Goal: Transaction & Acquisition: Subscribe to service/newsletter

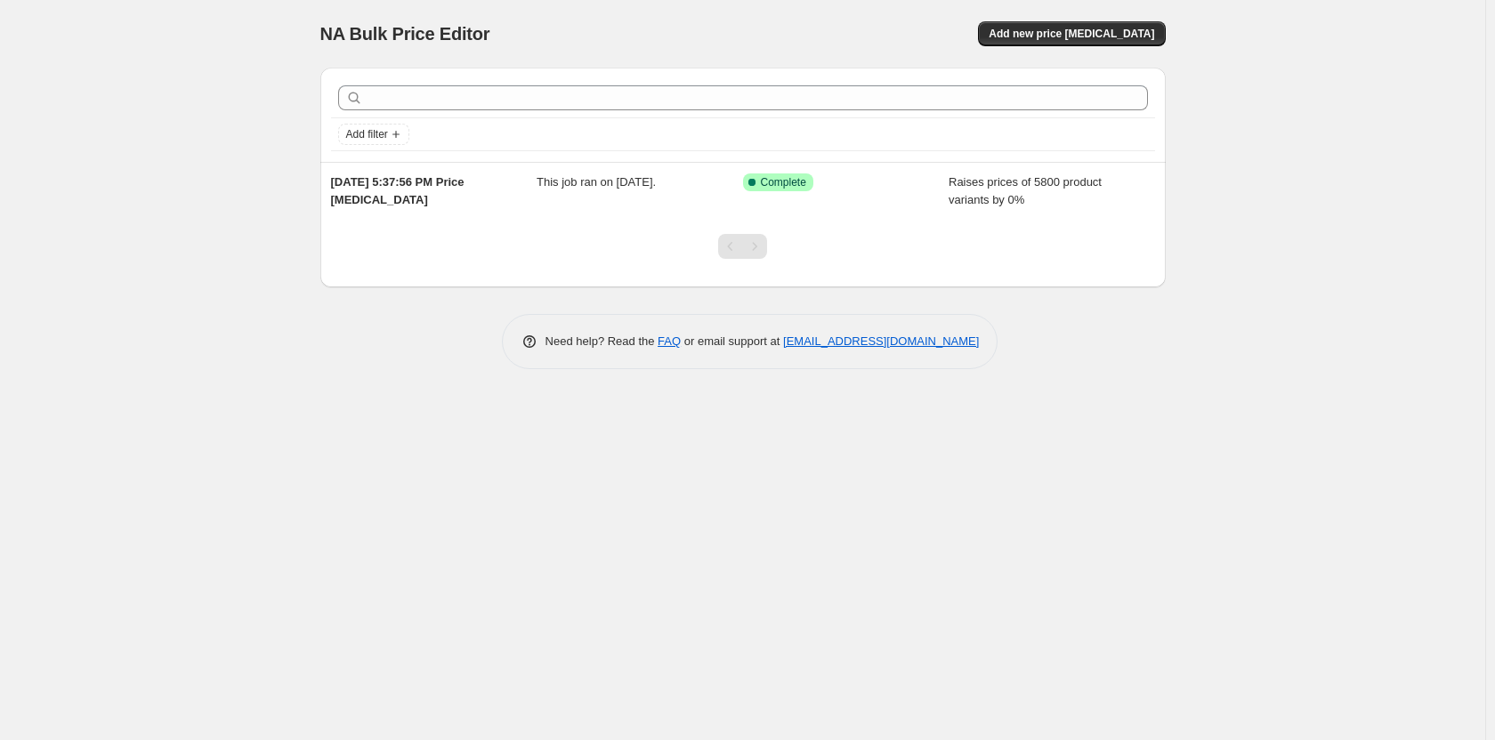
click at [1025, 53] on div "NA Bulk Price Editor. This page is ready NA Bulk Price Editor Add new price cha…" at bounding box center [742, 34] width 845 height 68
click at [1024, 44] on div "NA Bulk Price Editor. This page is ready NA Bulk Price Editor Add new price cha…" at bounding box center [742, 34] width 845 height 68
click at [1021, 41] on button "Add new price [MEDICAL_DATA]" at bounding box center [1071, 33] width 187 height 25
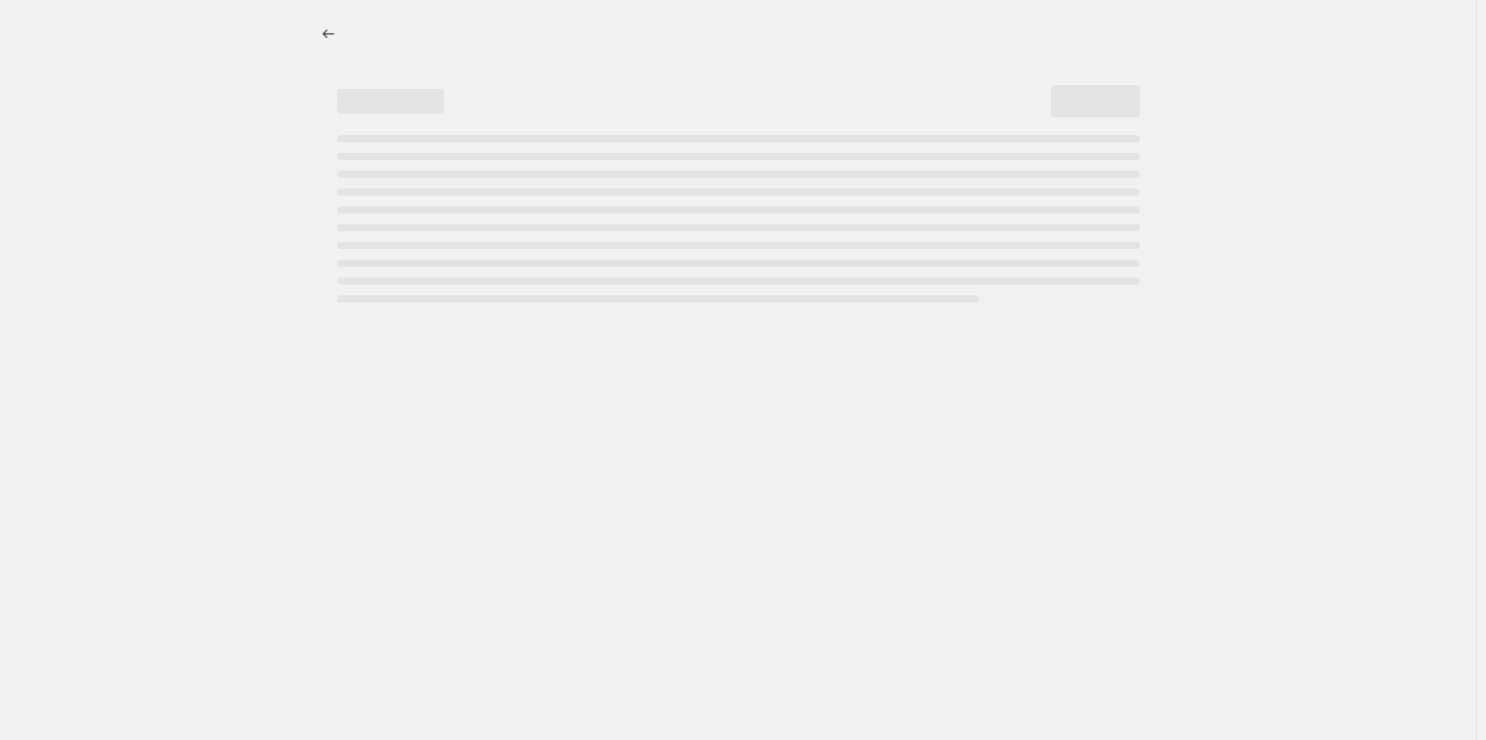
select select "percentage"
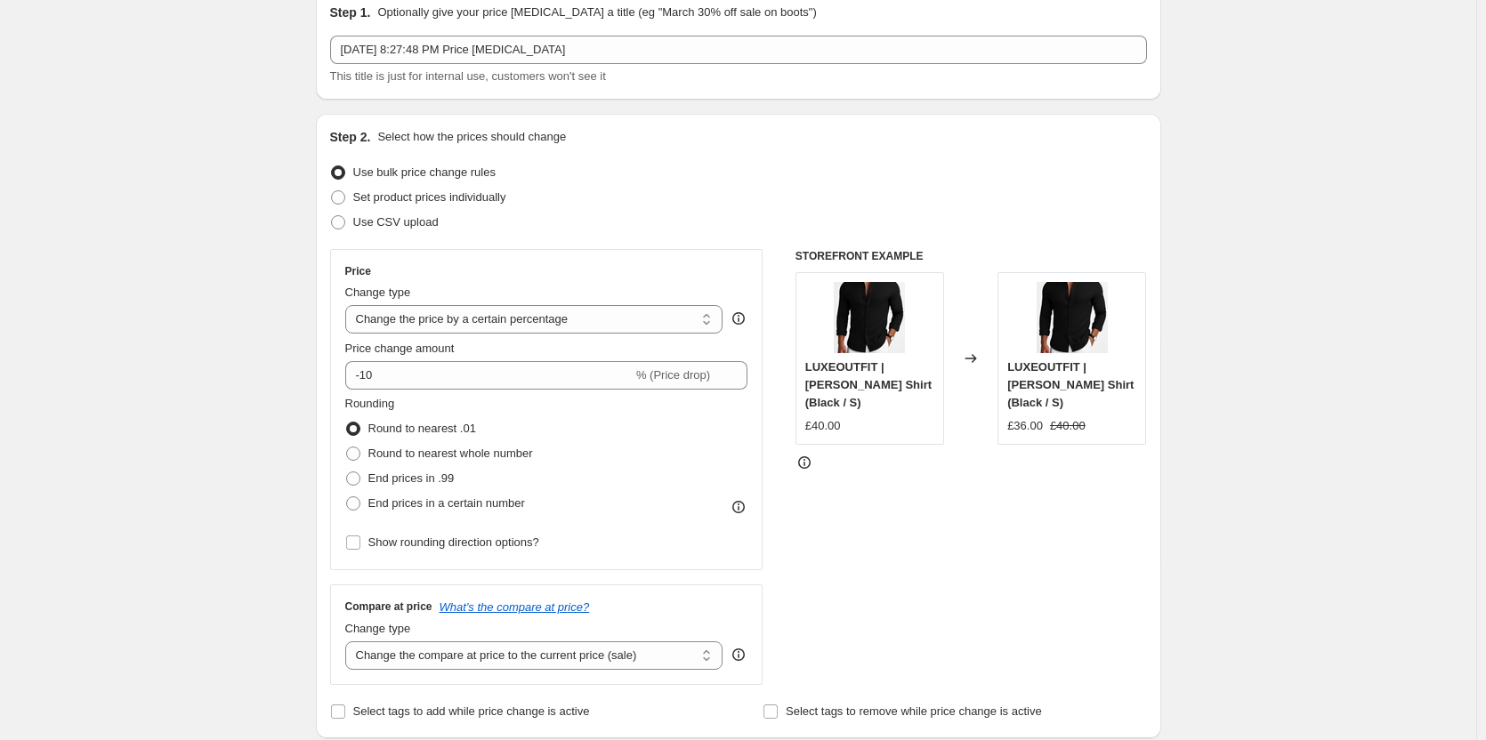
scroll to position [89, 0]
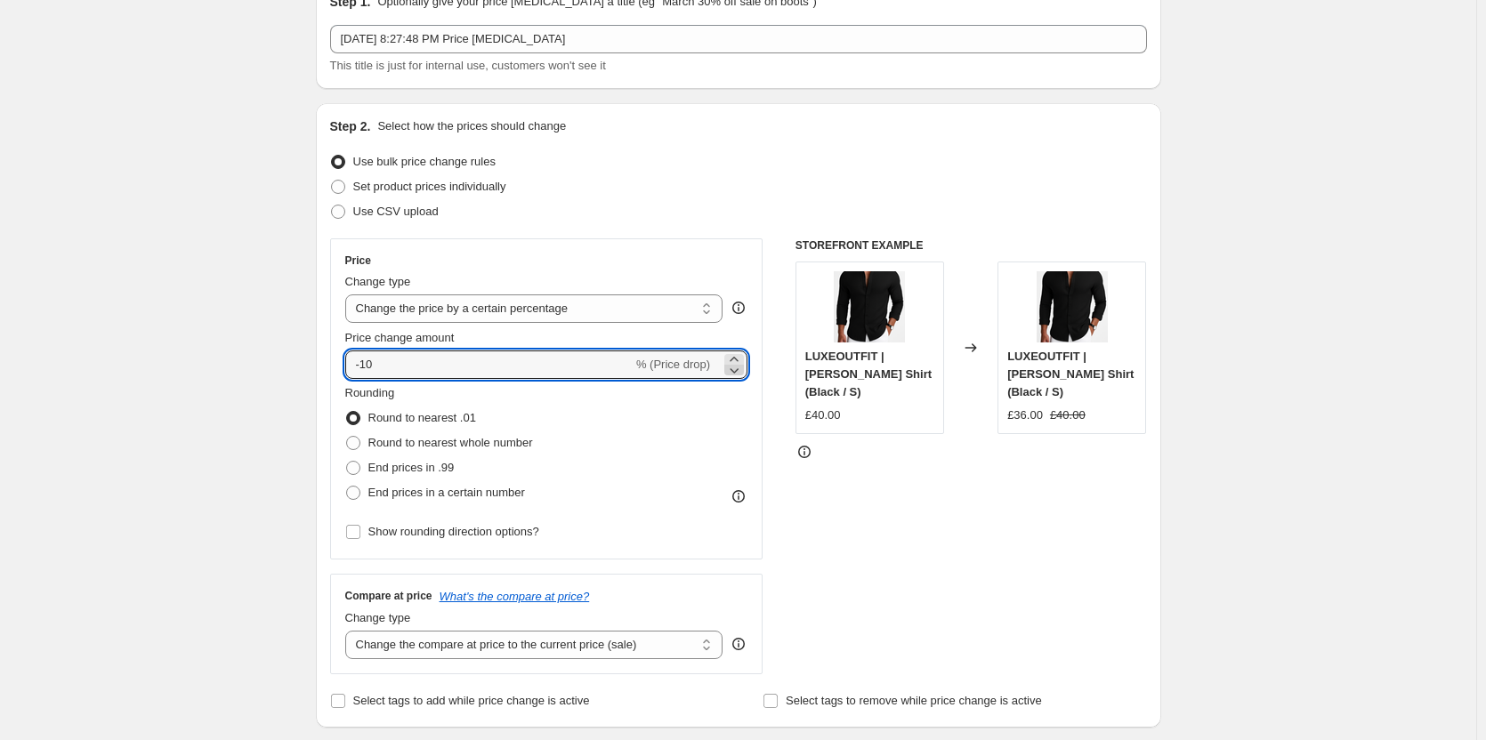
click at [741, 362] on icon at bounding box center [734, 370] width 18 height 18
click at [743, 361] on icon at bounding box center [734, 370] width 18 height 18
click at [738, 369] on icon at bounding box center [734, 370] width 18 height 18
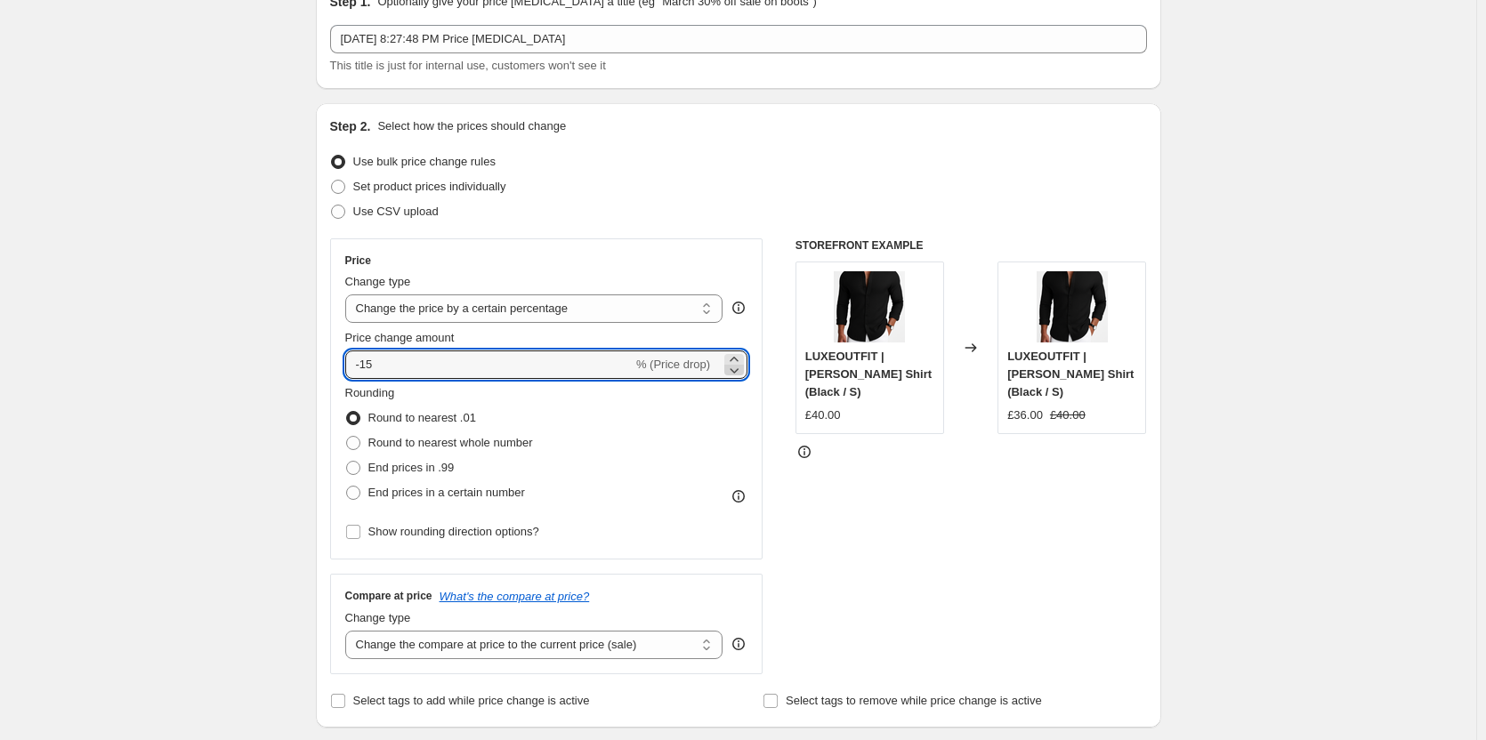
click at [738, 369] on icon at bounding box center [734, 370] width 18 height 18
type input "-17"
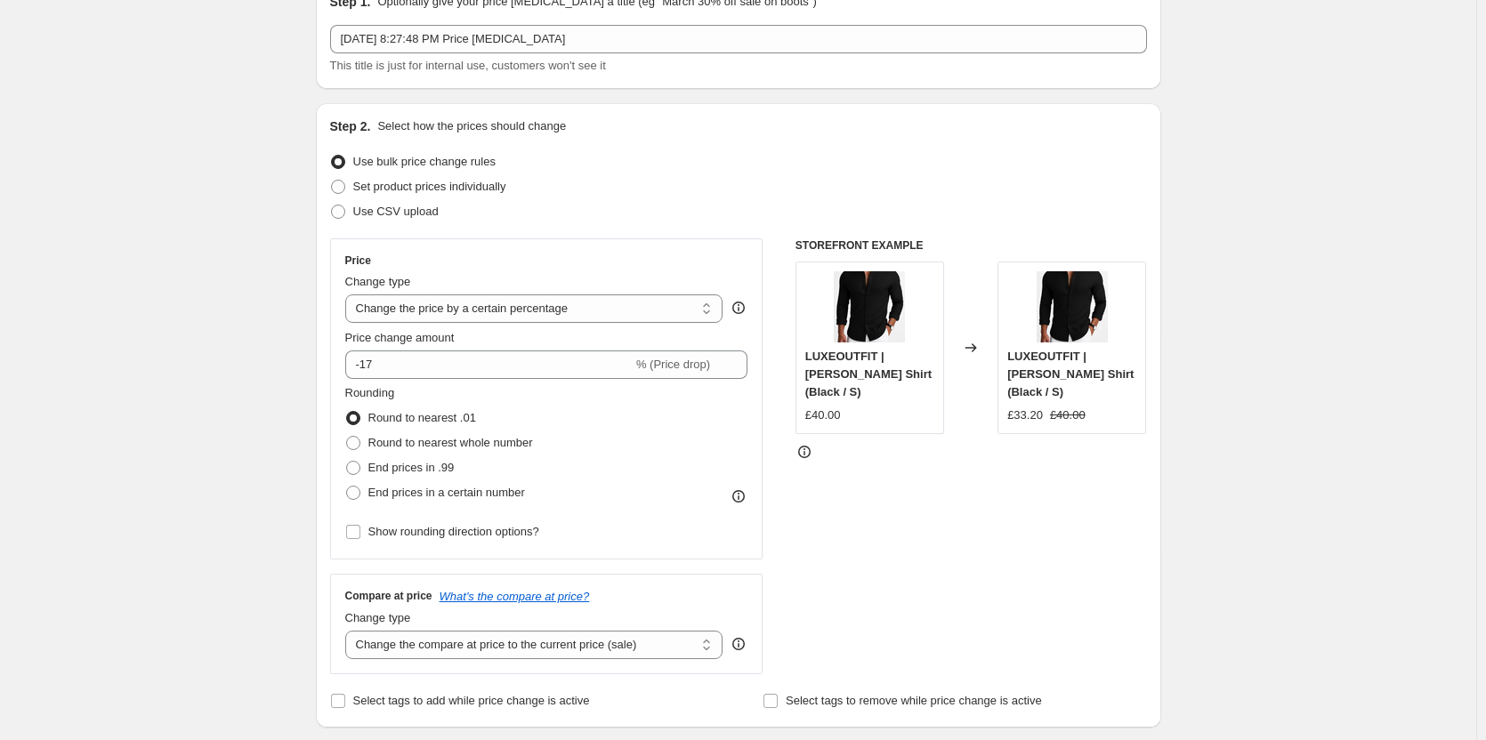
click at [710, 324] on div "Price Change type Change the price to a certain amount Change the price by a ce…" at bounding box center [546, 399] width 403 height 291
click at [709, 317] on select "Change the price to a certain amount Change the price by a certain amount Chang…" at bounding box center [534, 308] width 378 height 28
select select "no_change"
click at [349, 294] on select "Change the price to a certain amount Change the price by a certain amount Chang…" at bounding box center [534, 308] width 378 height 28
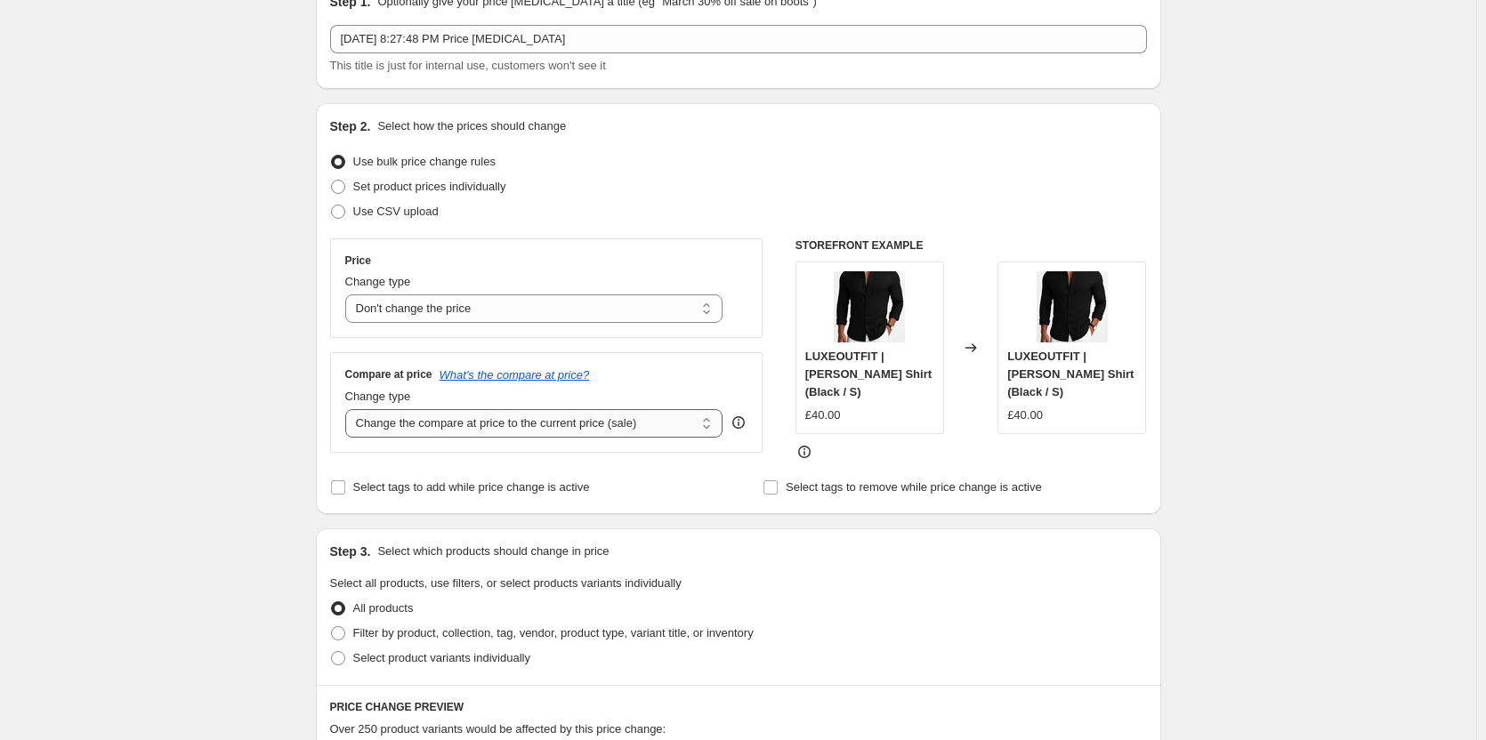
click at [610, 418] on select "Change the compare at price to the current price (sale) Change the compare at p…" at bounding box center [534, 423] width 378 height 28
select select "remove"
click at [349, 409] on select "Change the compare at price to the current price (sale) Change the compare at p…" at bounding box center [534, 423] width 378 height 28
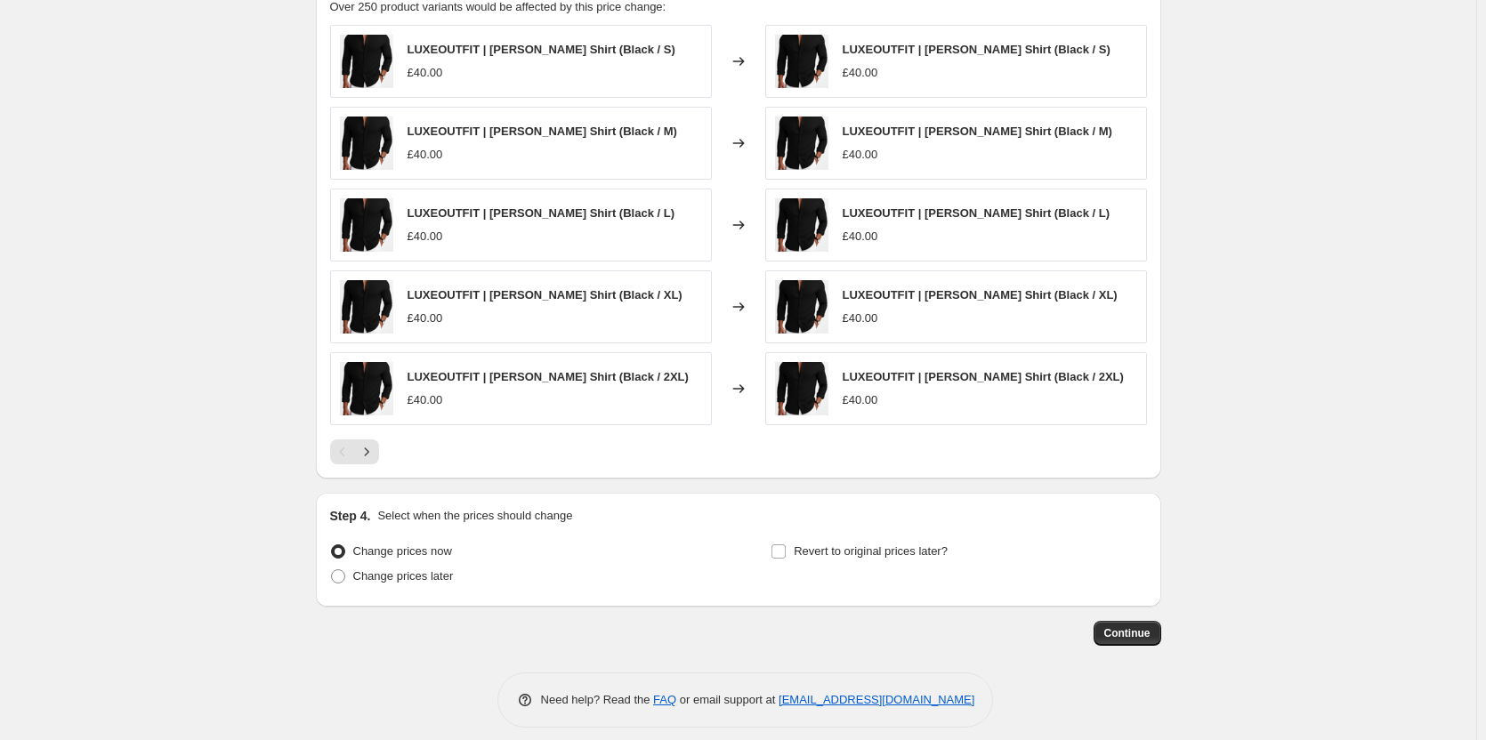
scroll to position [818, 0]
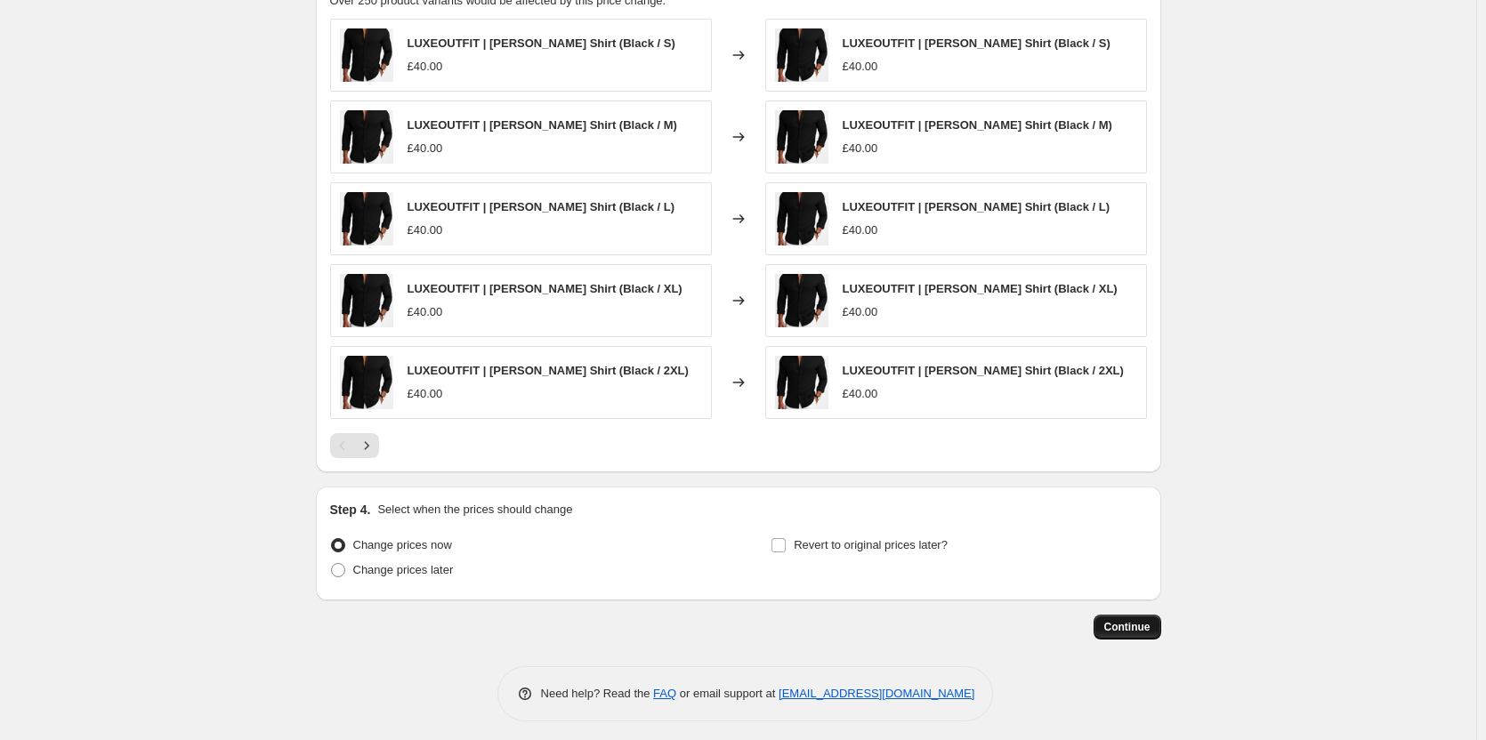
click at [1148, 622] on span "Continue" at bounding box center [1127, 627] width 46 height 14
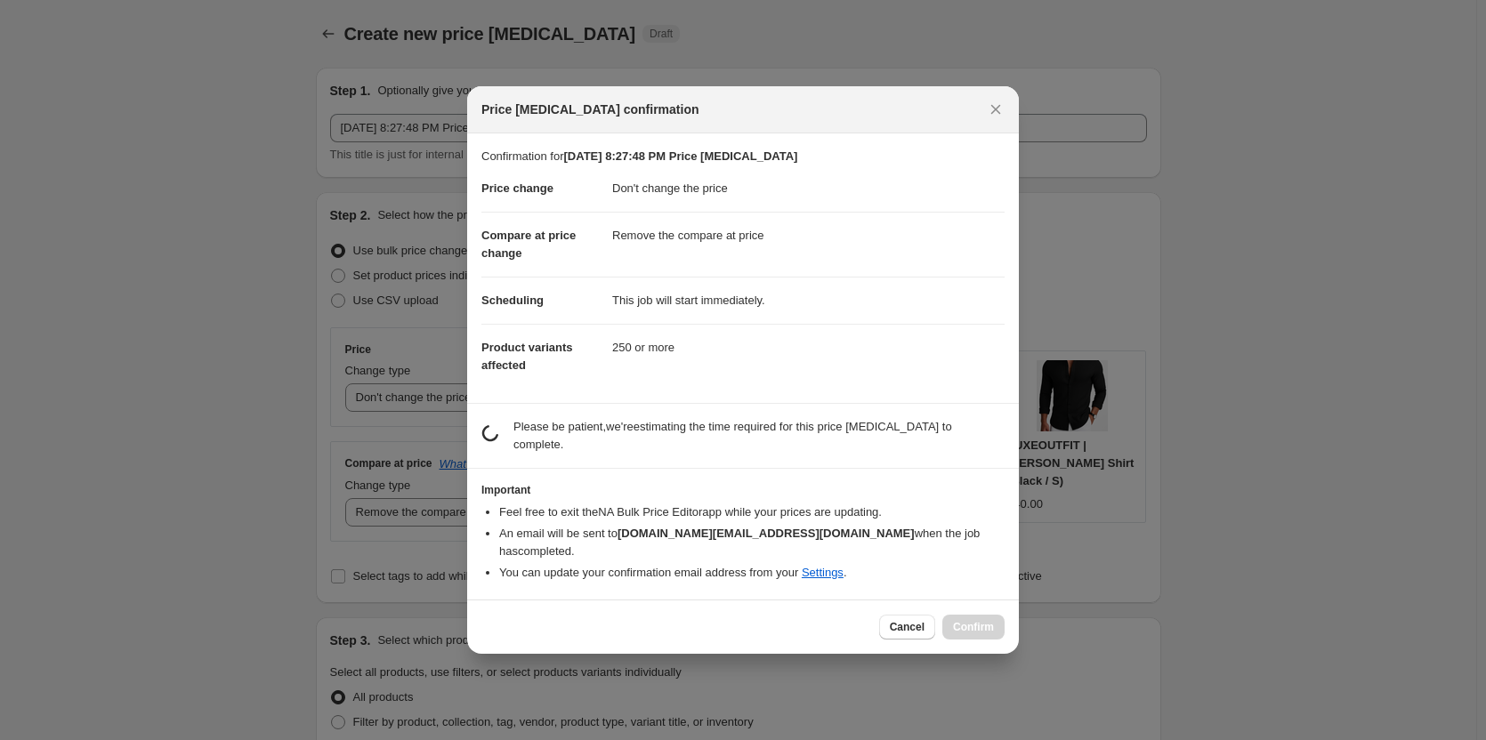
scroll to position [0, 0]
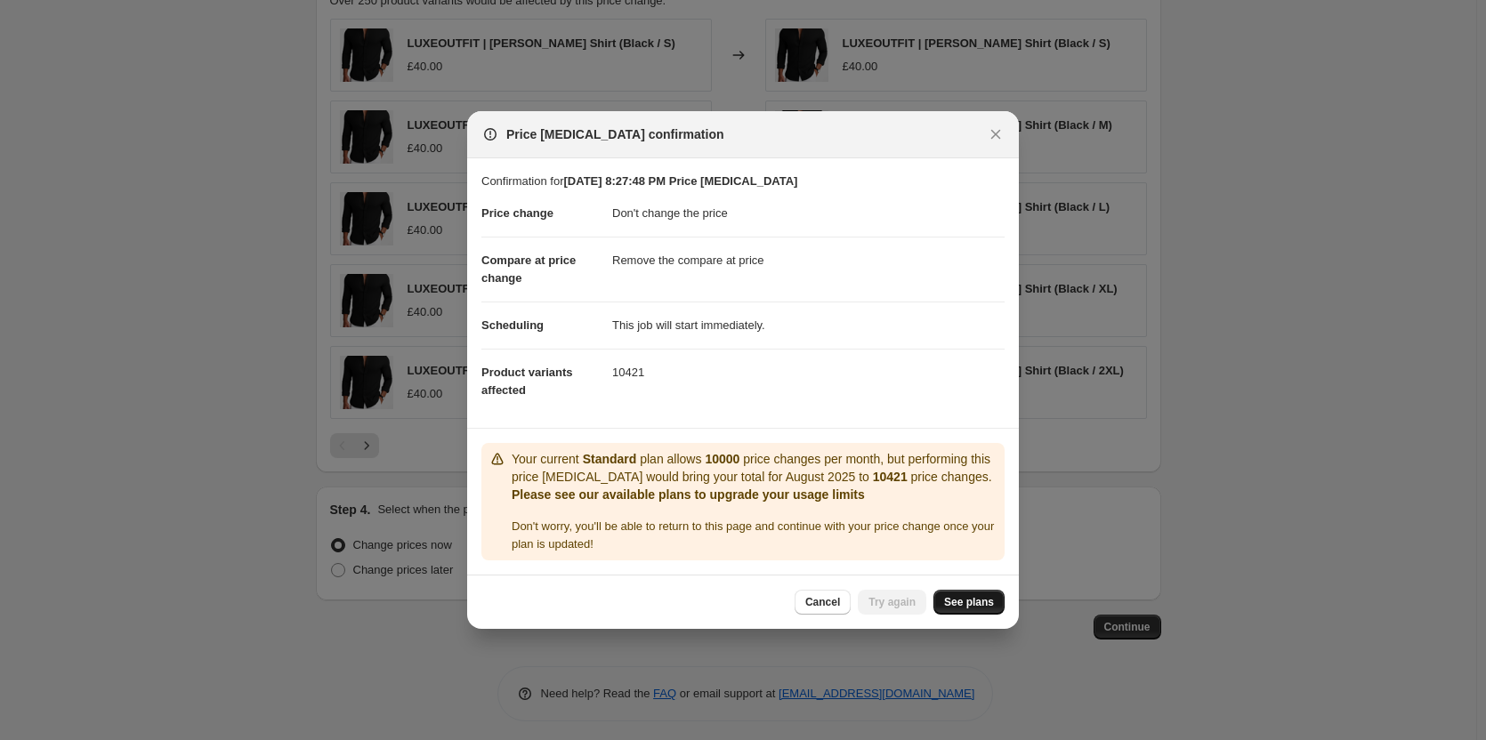
click at [986, 611] on link "See plans" at bounding box center [968, 602] width 71 height 25
click at [986, 606] on span "See plans" at bounding box center [969, 602] width 50 height 14
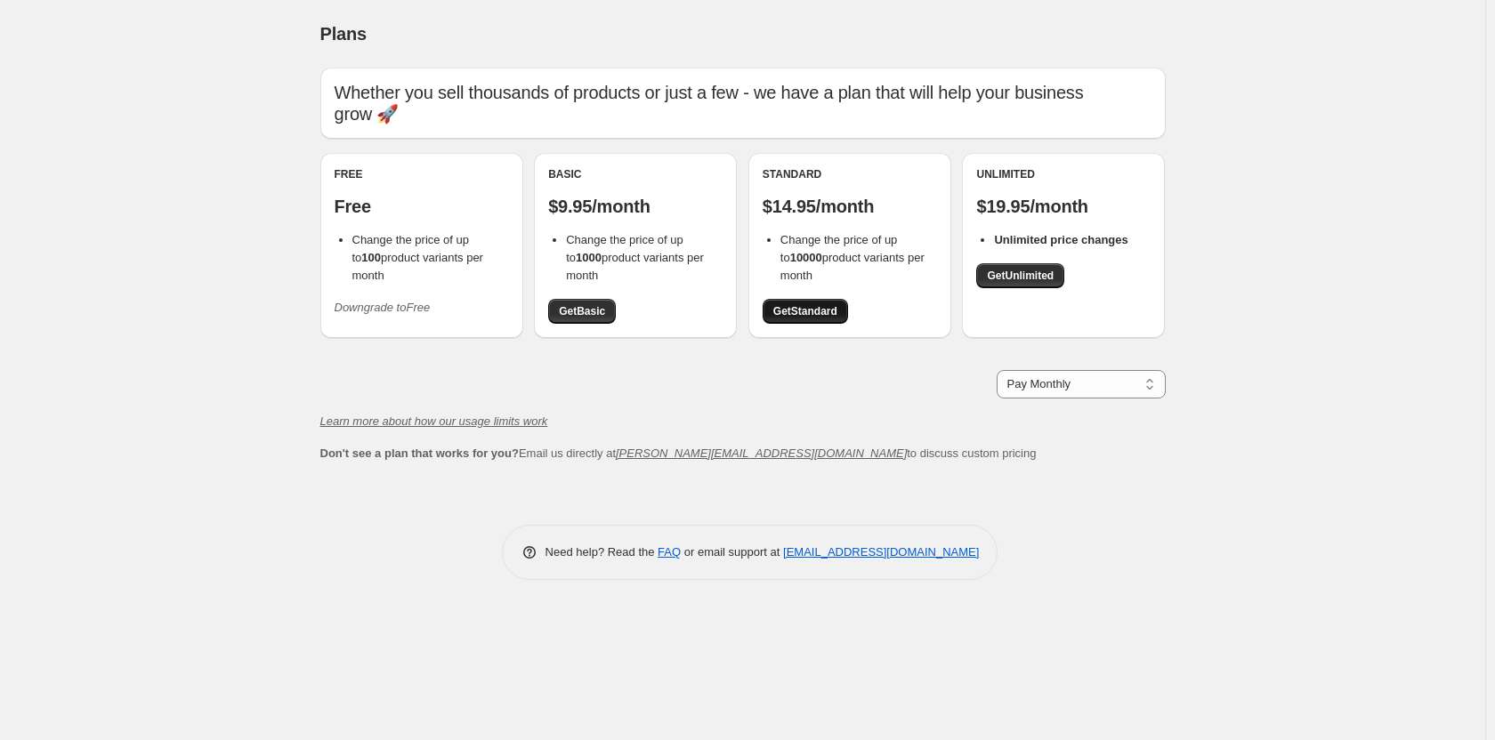
click at [792, 318] on span "Get Standard" at bounding box center [805, 311] width 64 height 14
click at [809, 309] on span "Get Standard" at bounding box center [805, 311] width 64 height 14
click at [1033, 280] on span "Get Unlimited" at bounding box center [1020, 276] width 67 height 14
